Goal: Navigation & Orientation: Find specific page/section

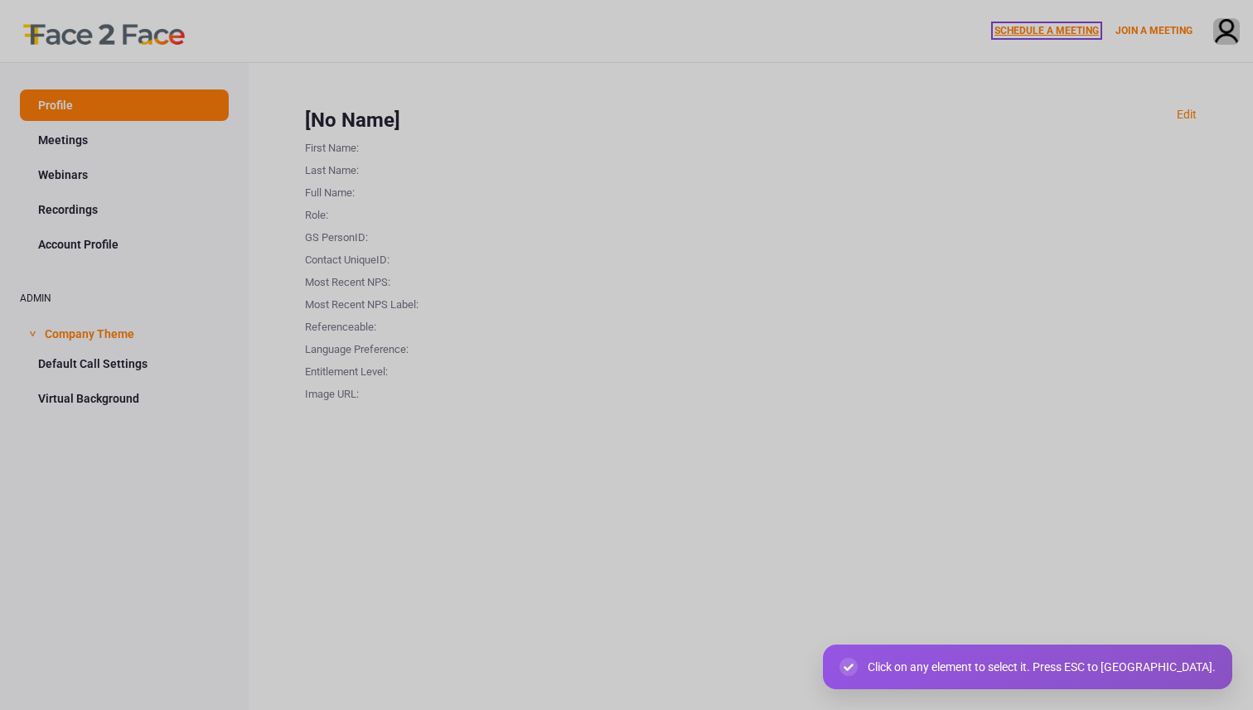
click at [1028, 27] on link "SCHEDULE A MEETING" at bounding box center [1046, 31] width 104 height 12
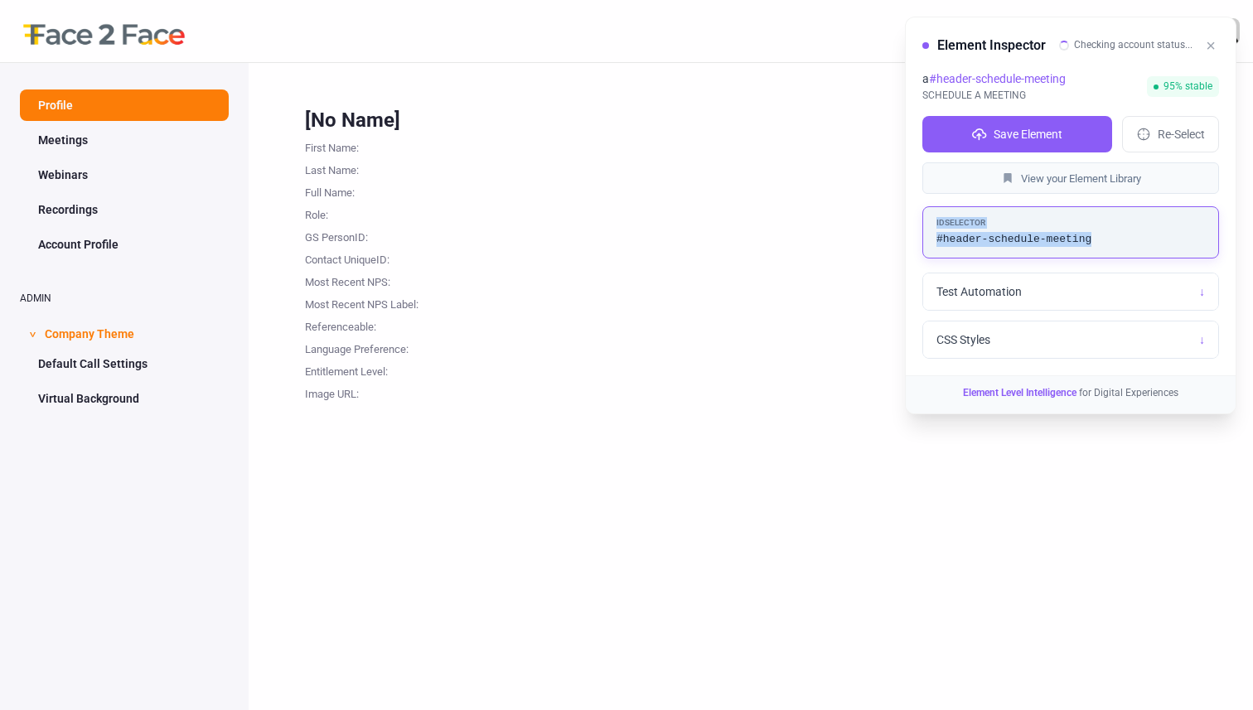
drag, startPoint x: 1109, startPoint y: 239, endPoint x: 925, endPoint y: 222, distance: 184.7
click at [925, 222] on div "ID Selector #header-schedule-meeting" at bounding box center [1070, 231] width 297 height 51
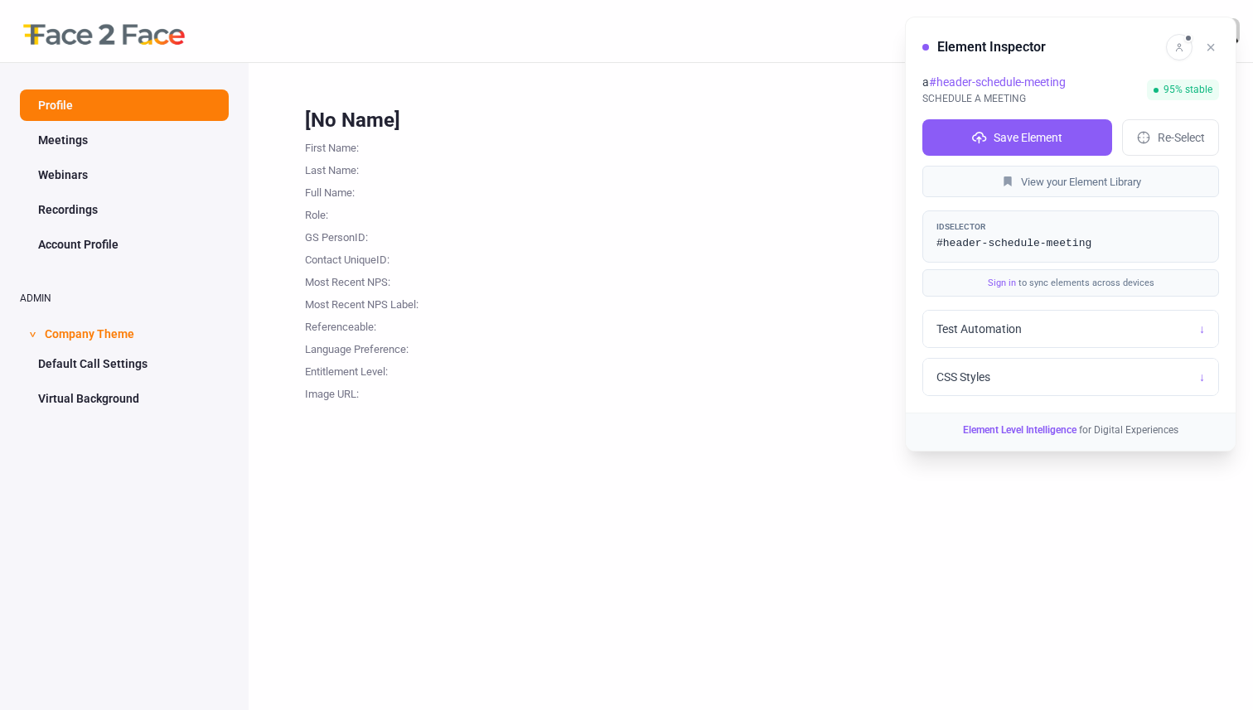
click at [848, 58] on div "SCHEDULE A MEETING JOIN A MEETING" at bounding box center [626, 31] width 1253 height 62
click at [1207, 47] on button "×" at bounding box center [1210, 47] width 17 height 23
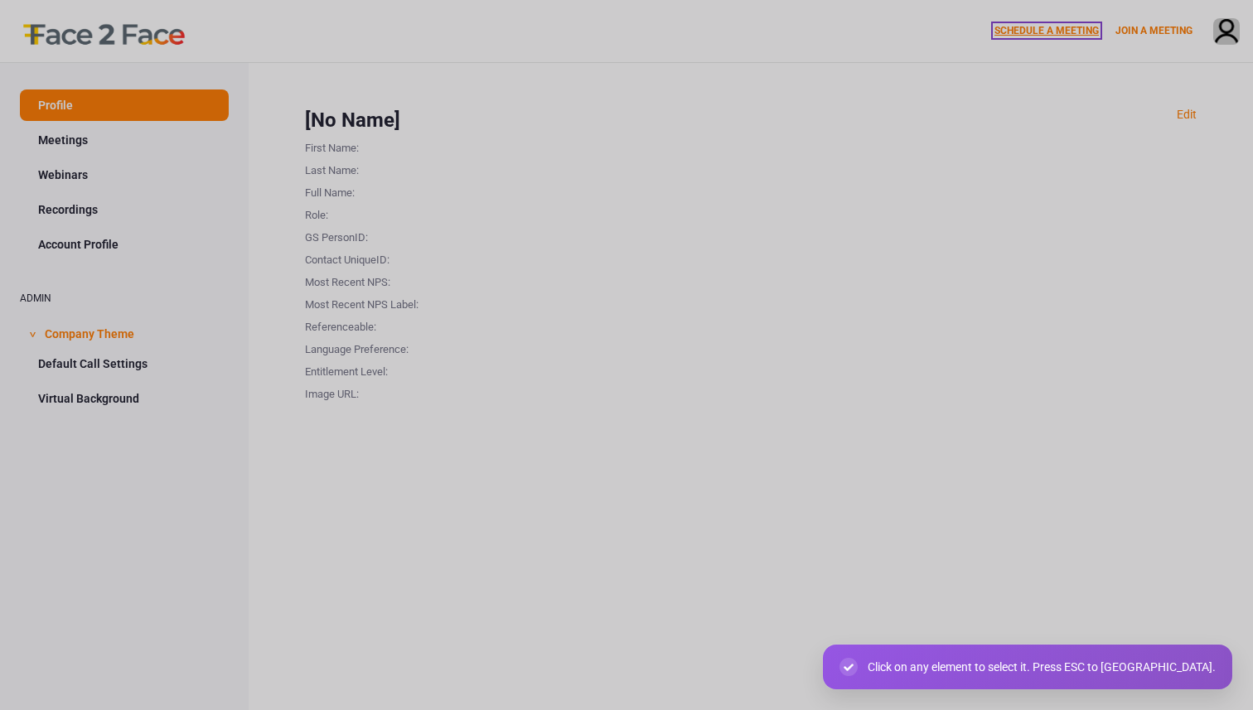
click at [1068, 34] on link "SCHEDULE A MEETING" at bounding box center [1046, 31] width 104 height 12
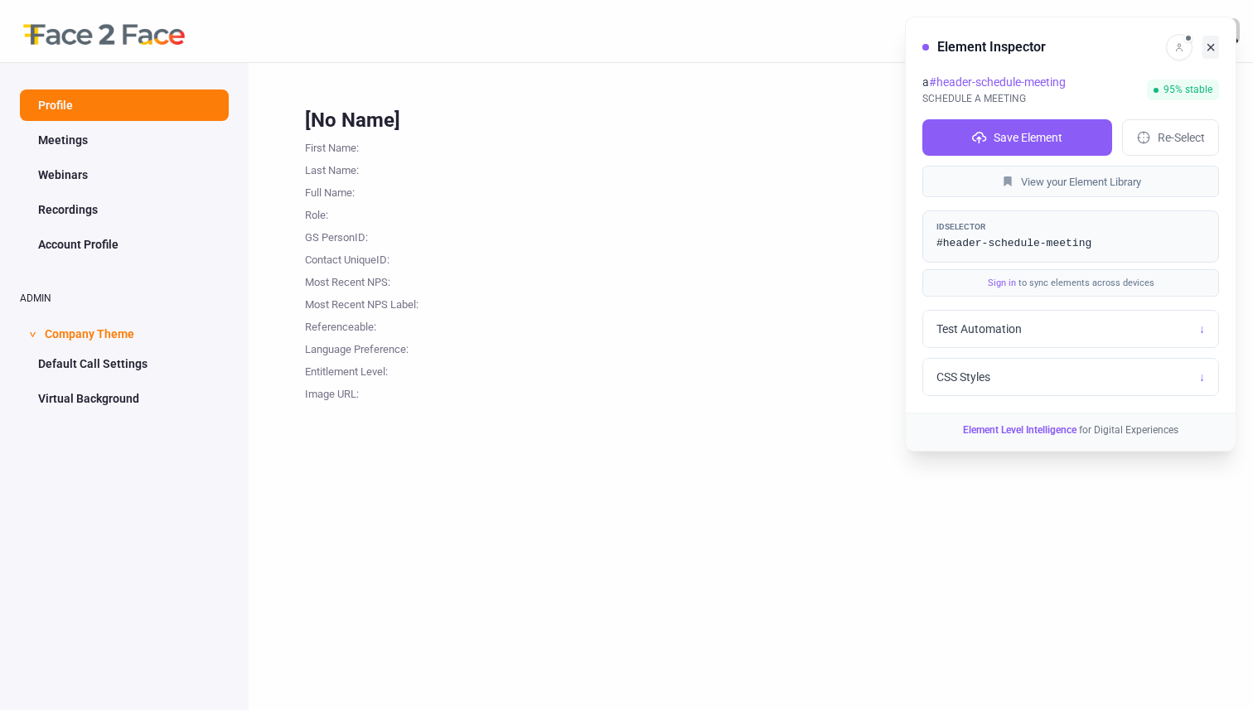
click at [1207, 47] on button "×" at bounding box center [1210, 47] width 17 height 23
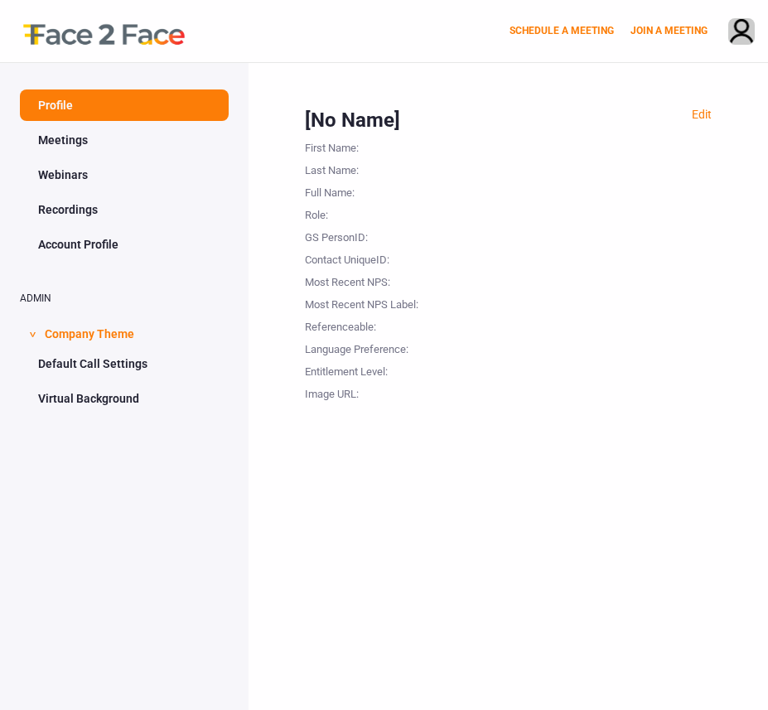
click at [80, 143] on link "Meetings" at bounding box center [124, 139] width 209 height 31
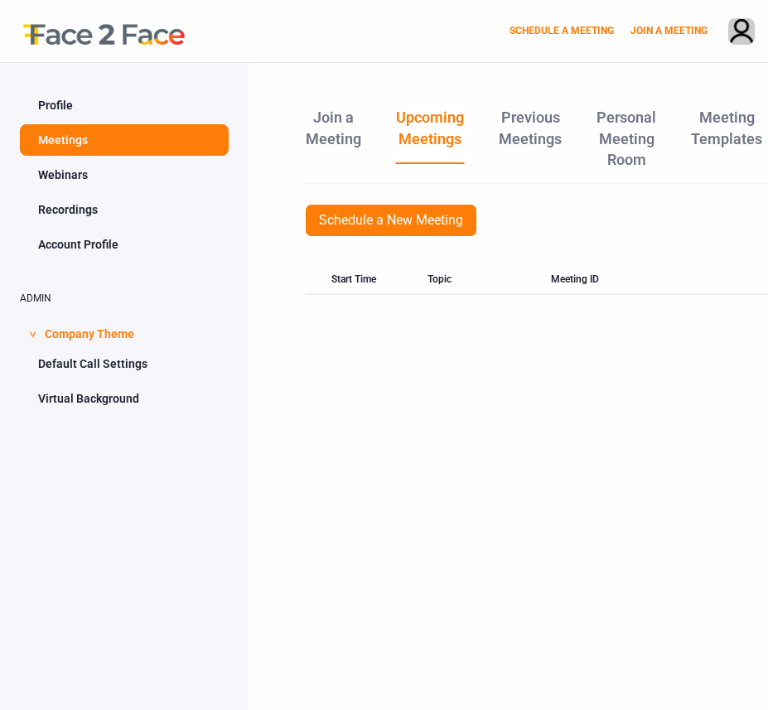
click at [59, 111] on link "Profile" at bounding box center [124, 105] width 209 height 31
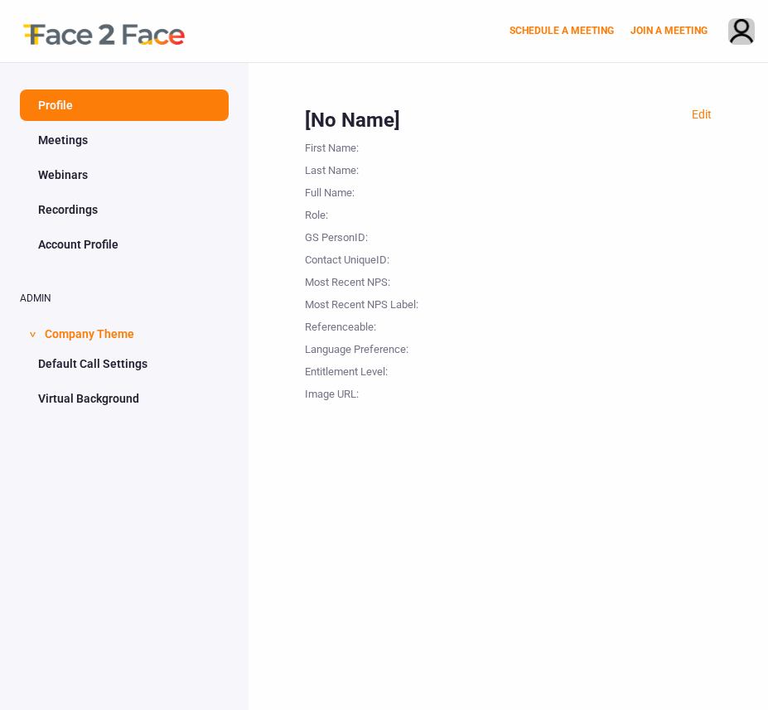
click at [134, 148] on link "Meetings" at bounding box center [124, 139] width 209 height 31
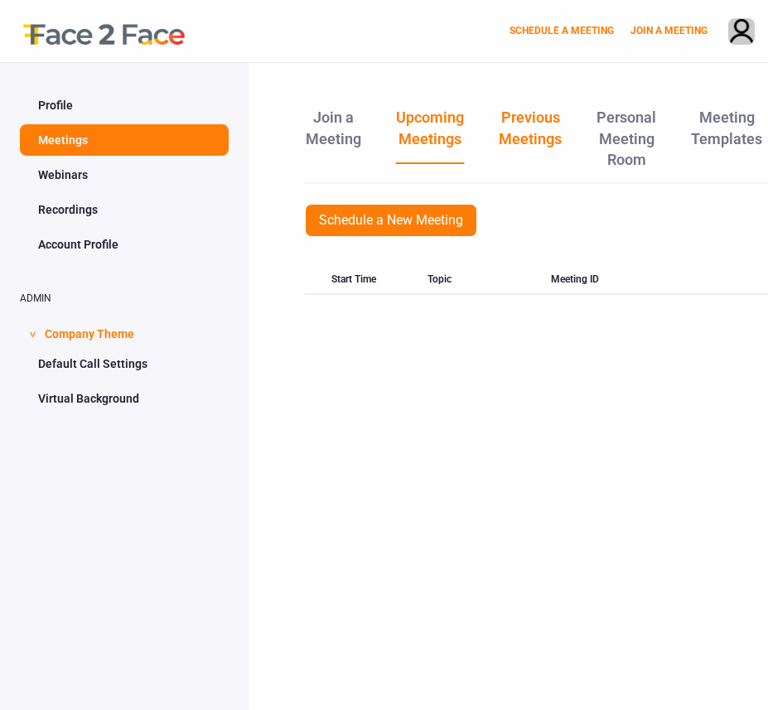
click at [540, 150] on link "Previous Meetings" at bounding box center [530, 134] width 65 height 56
click at [75, 240] on link "Account Profile" at bounding box center [124, 244] width 209 height 31
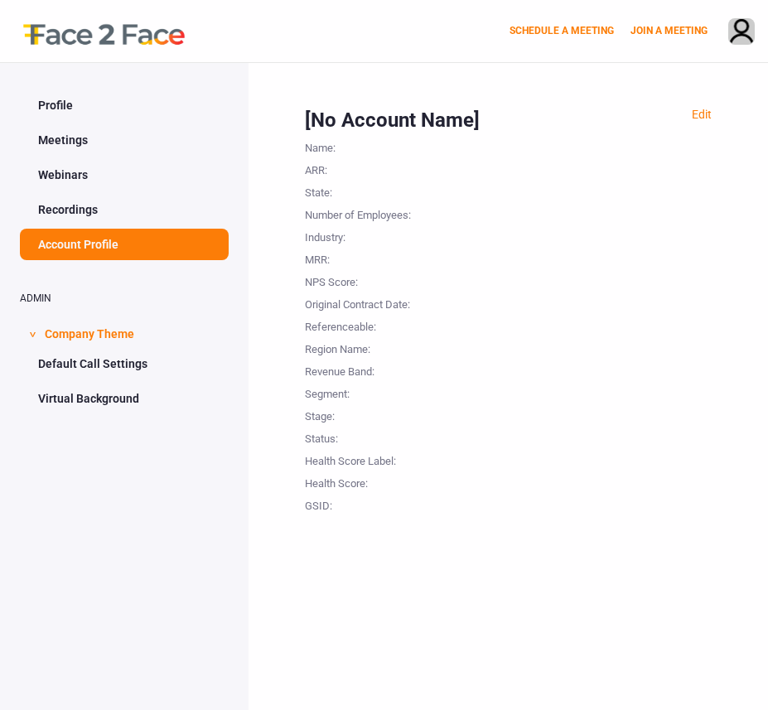
click at [76, 200] on link "Recordings" at bounding box center [124, 209] width 209 height 31
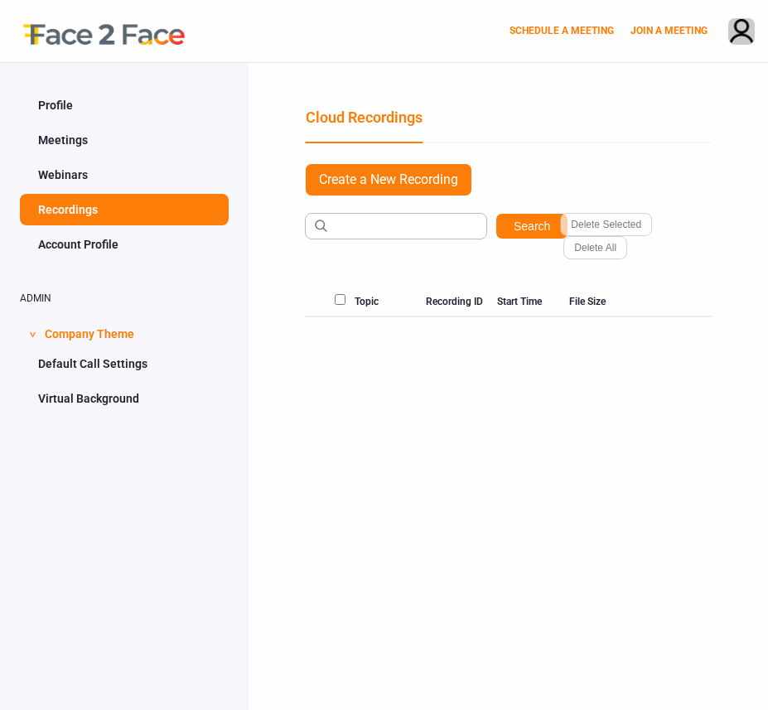
click at [97, 162] on link "Webinars" at bounding box center [124, 174] width 209 height 31
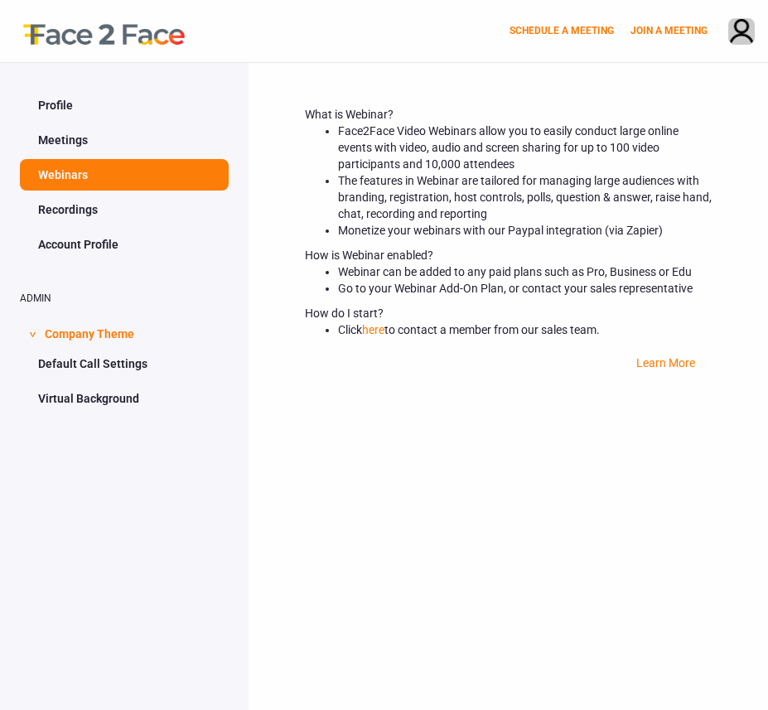
click at [90, 249] on link "Account Profile" at bounding box center [124, 244] width 209 height 31
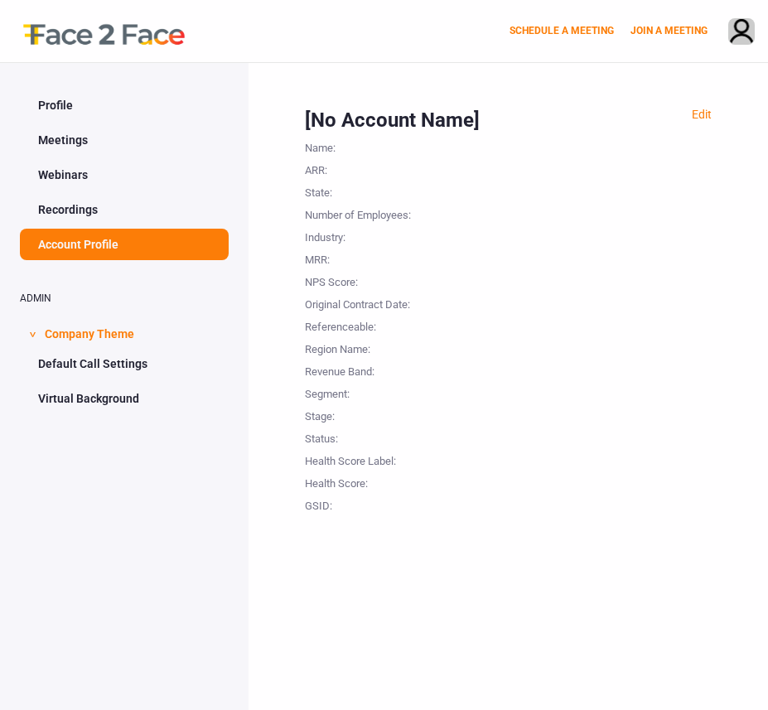
click at [89, 377] on link "Default Call Settings" at bounding box center [124, 363] width 209 height 31
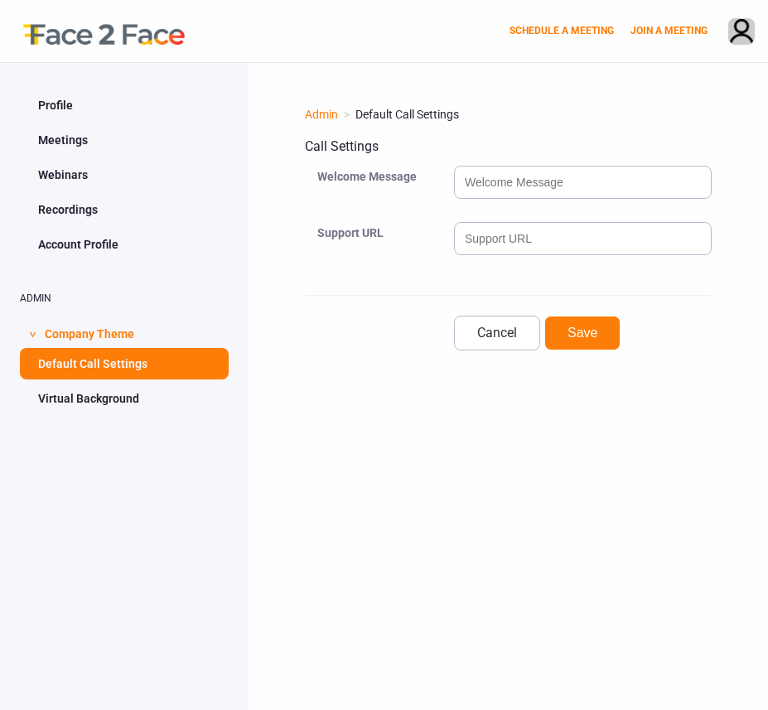
click at [82, 397] on link "Virtual Background" at bounding box center [124, 398] width 209 height 31
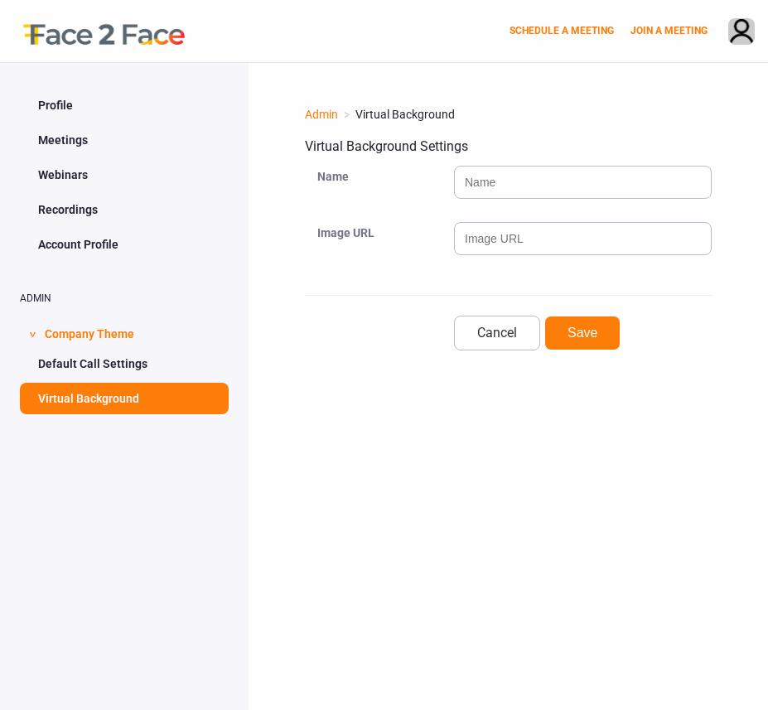
click at [56, 167] on link "Webinars" at bounding box center [124, 174] width 209 height 31
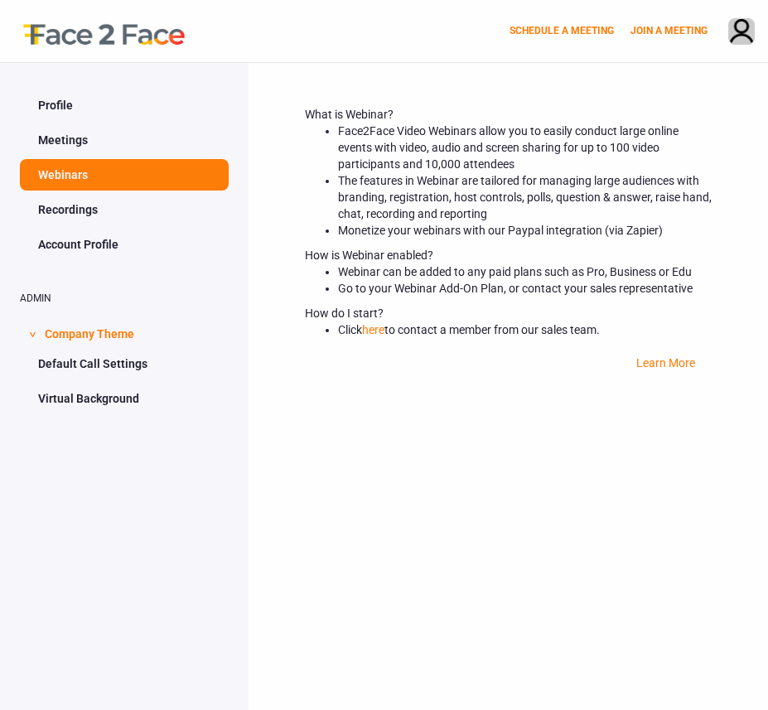
click at [70, 140] on link "Meetings" at bounding box center [124, 139] width 209 height 31
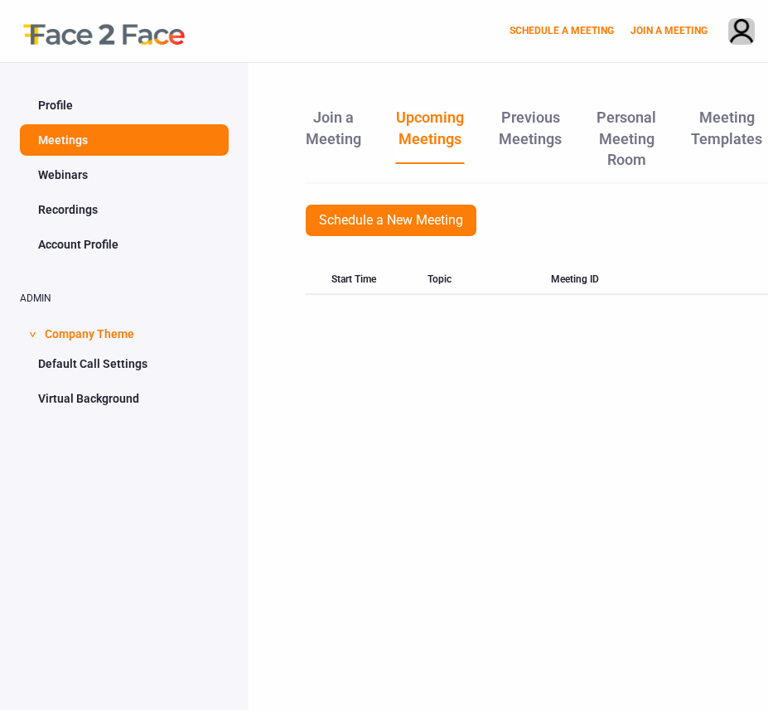
click at [84, 110] on link "Profile" at bounding box center [124, 105] width 209 height 31
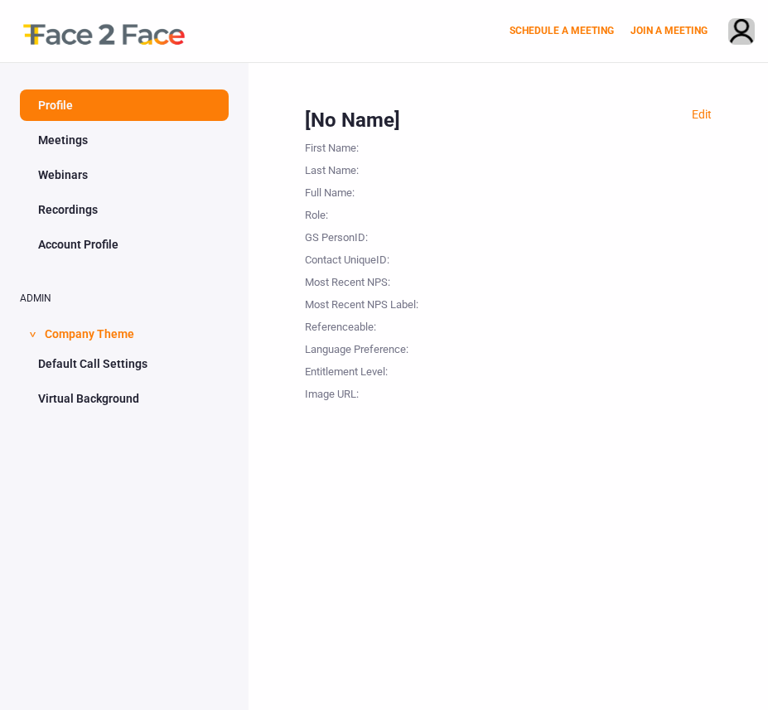
click at [142, 147] on link "Meetings" at bounding box center [124, 139] width 209 height 31
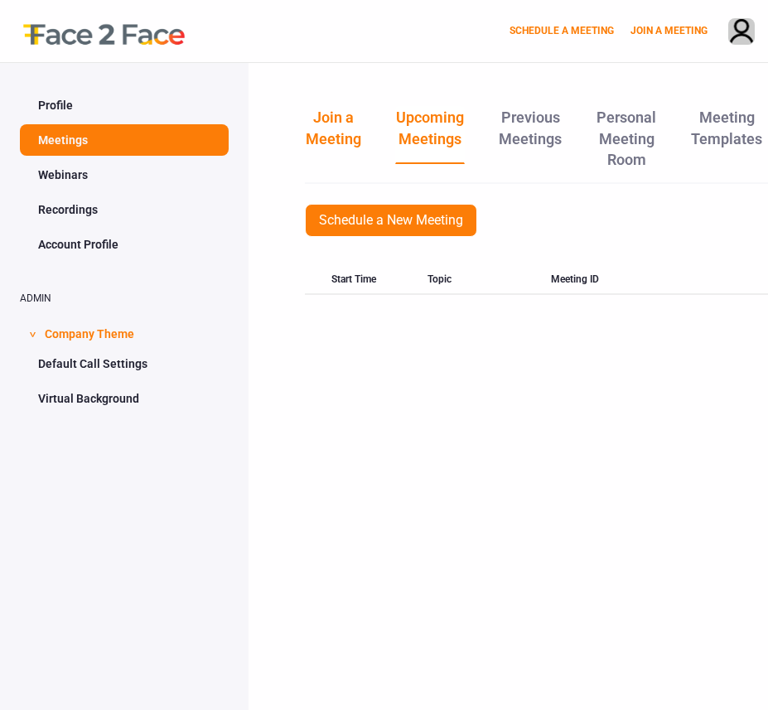
click at [332, 133] on link "Join a Meeting" at bounding box center [333, 134] width 57 height 56
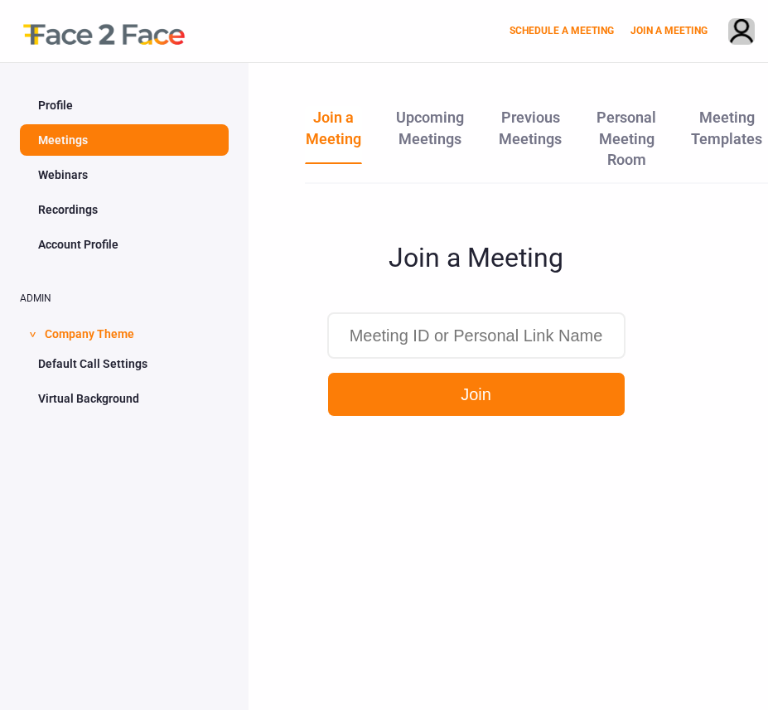
click at [519, 341] on input at bounding box center [476, 335] width 298 height 46
click at [447, 151] on link "Upcoming Meetings" at bounding box center [430, 134] width 70 height 56
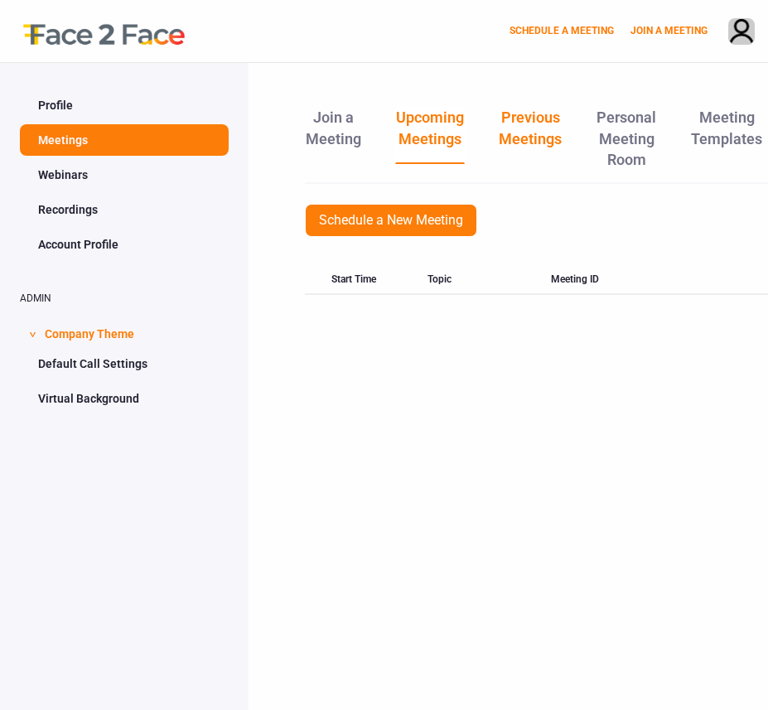
click at [523, 130] on link "Previous Meetings" at bounding box center [530, 134] width 65 height 56
